Goal: Task Accomplishment & Management: Use online tool/utility

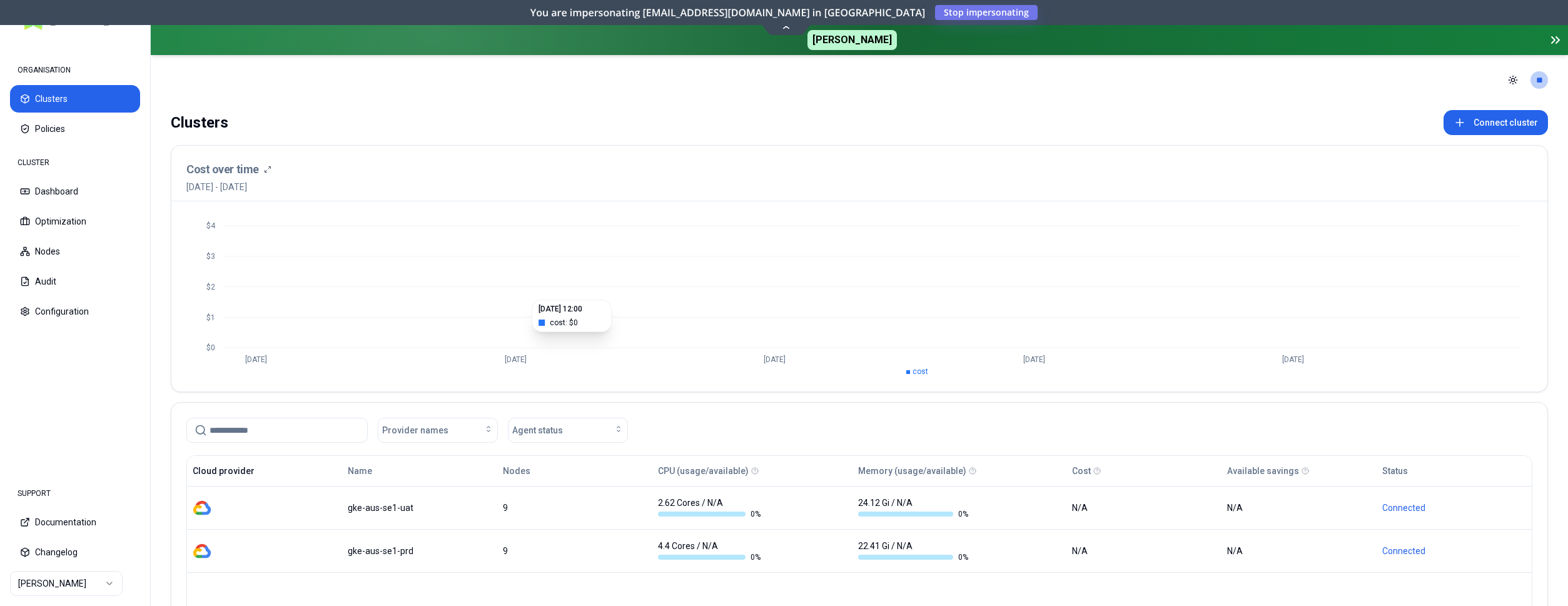
scroll to position [128, 0]
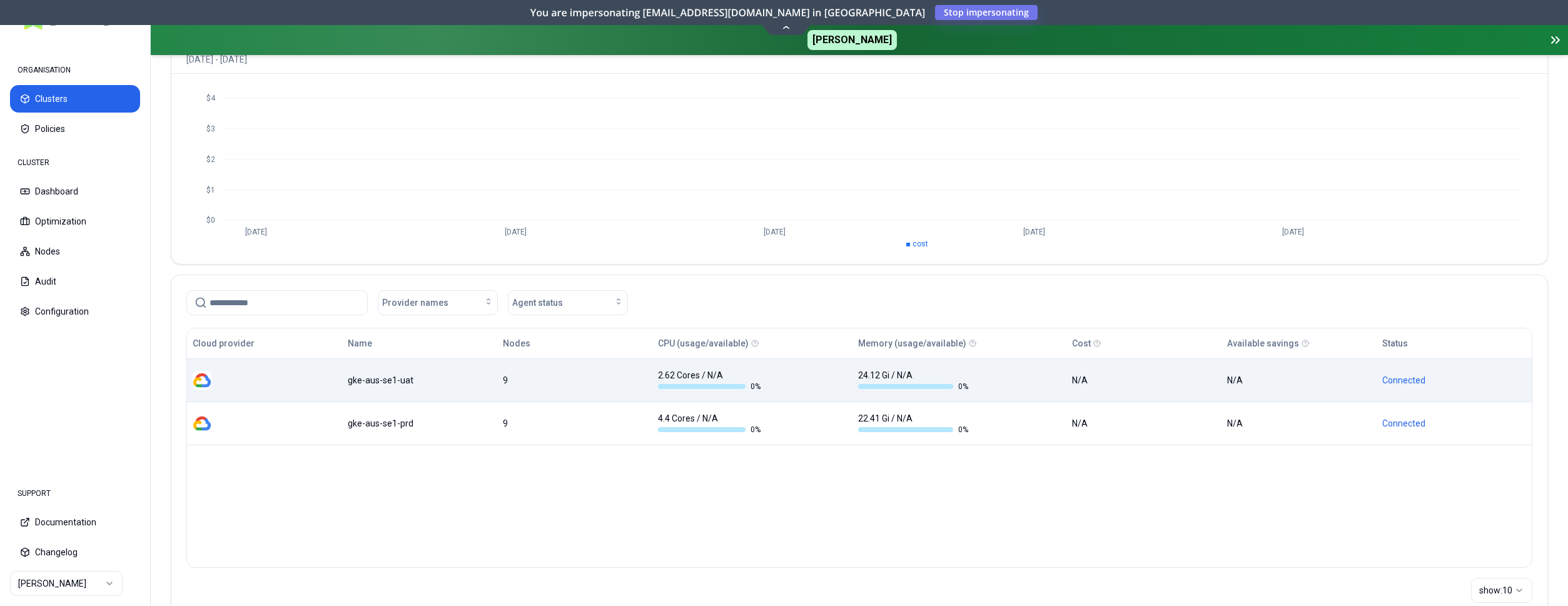
click at [410, 383] on div "gke-aus-se1-uat" at bounding box center [420, 380] width 144 height 12
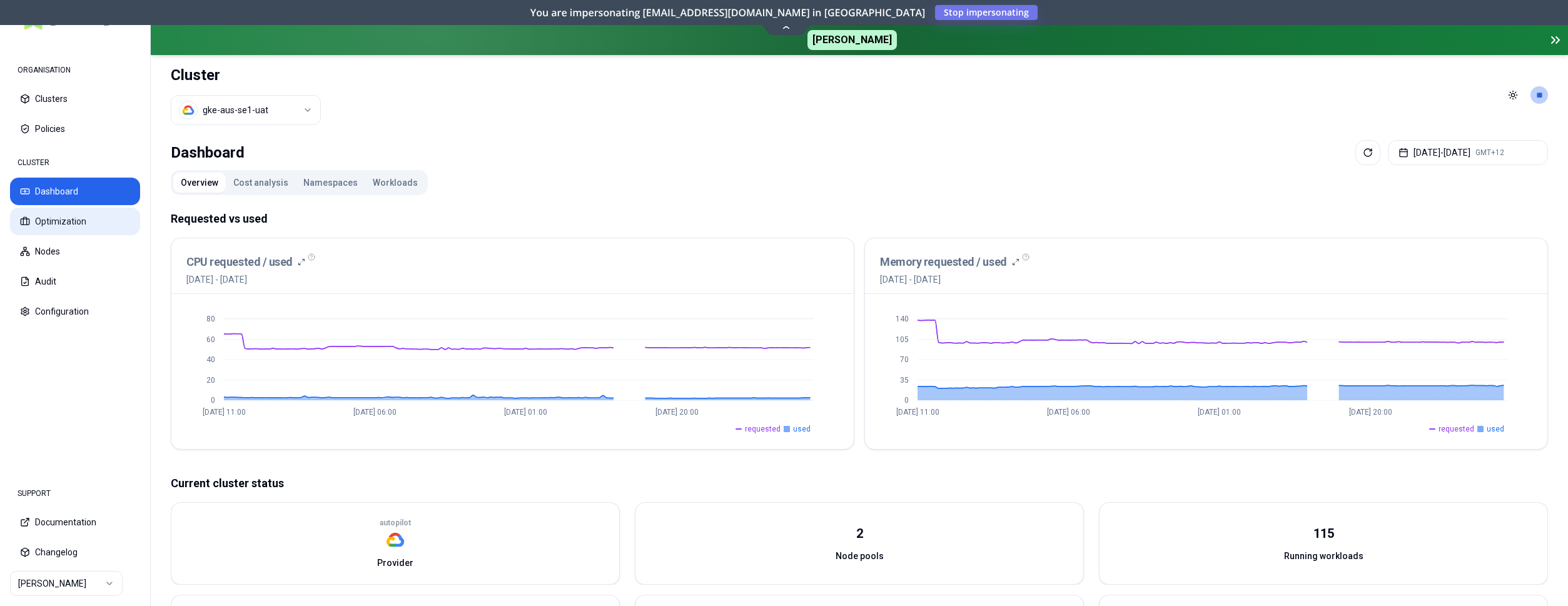
click at [92, 225] on button "Optimization" at bounding box center [75, 222] width 130 height 28
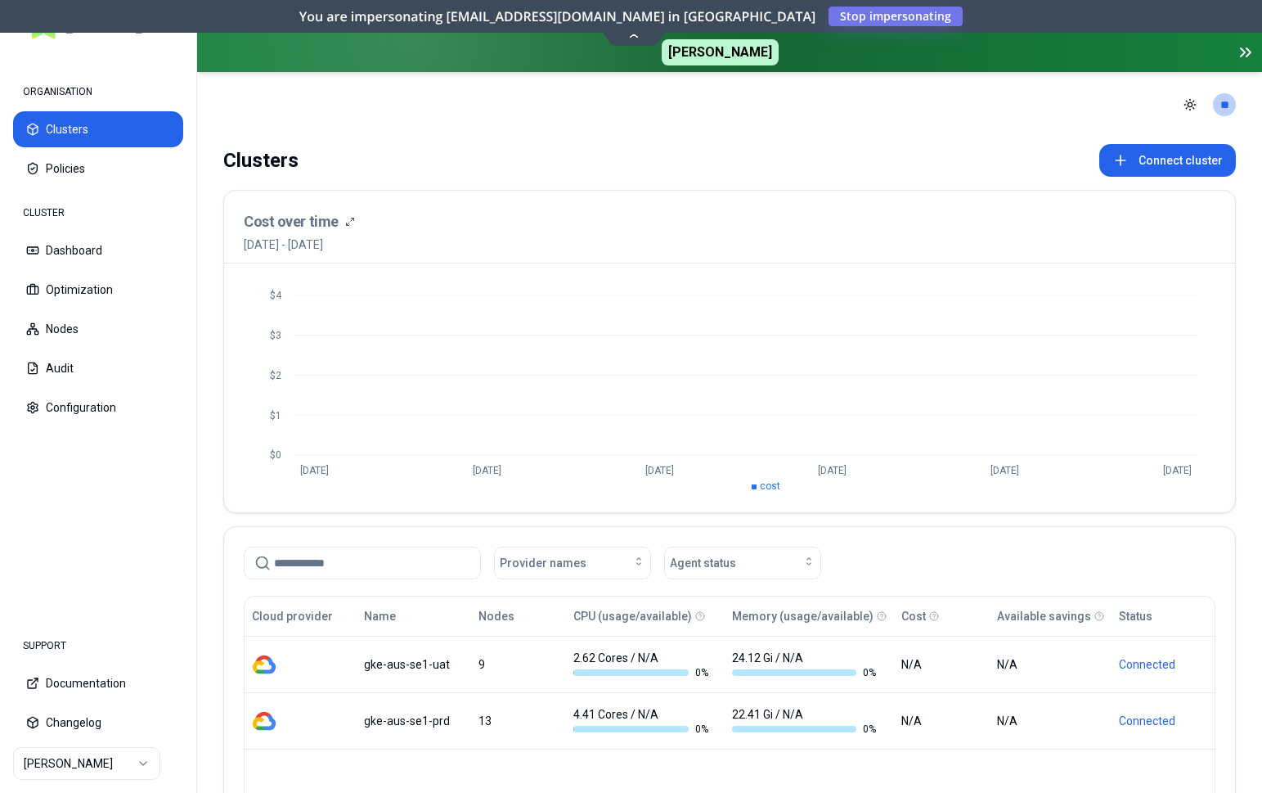
click at [56, 759] on html "ORGANISATION Clusters Policies CLUSTER Dashboard Optimization Nodes Audit Confi…" at bounding box center [631, 396] width 1262 height 793
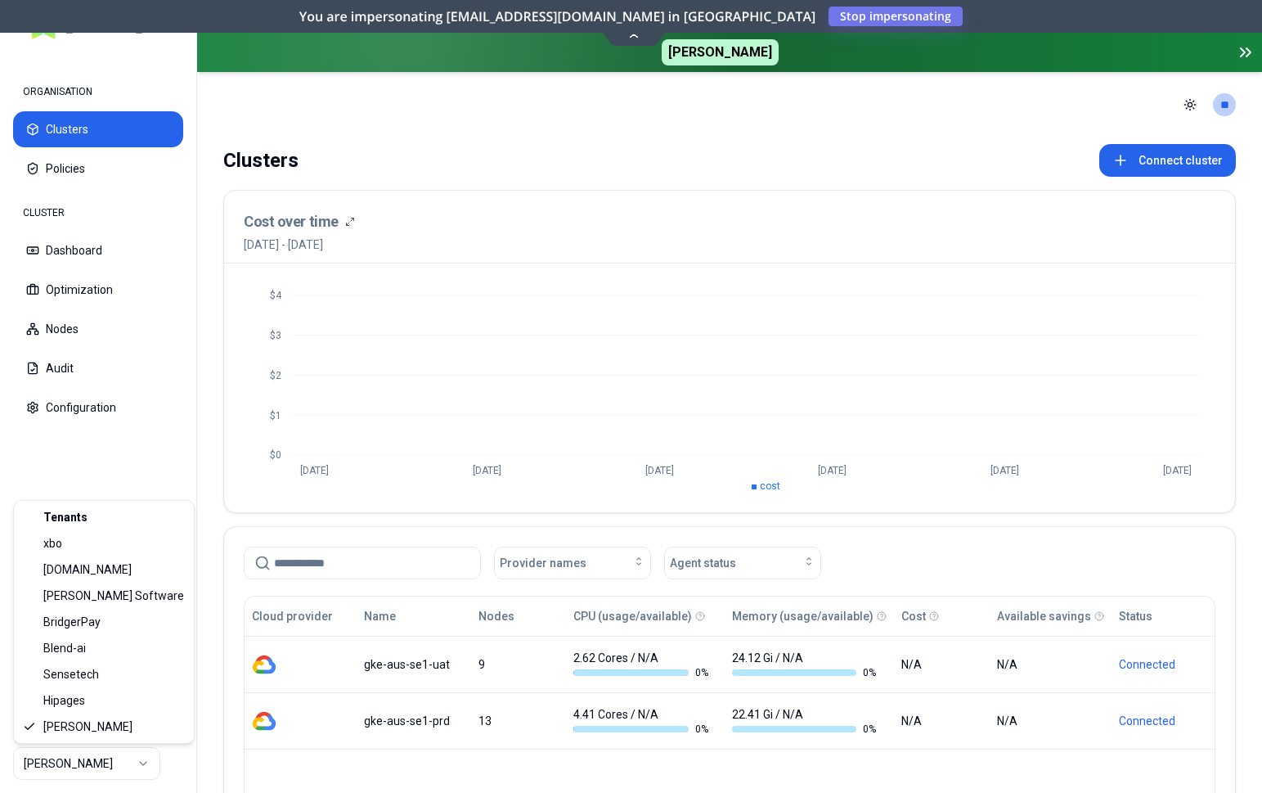
click at [79, 765] on html "ORGANISATION Clusters Policies CLUSTER Dashboard Optimization Nodes Audit Confi…" at bounding box center [631, 396] width 1262 height 793
click at [569, 297] on html "ORGANISATION Clusters Policies CLUSTER Dashboard Optimization Nodes Audit Confi…" at bounding box center [631, 396] width 1262 height 793
